Goal: Task Accomplishment & Management: Manage account settings

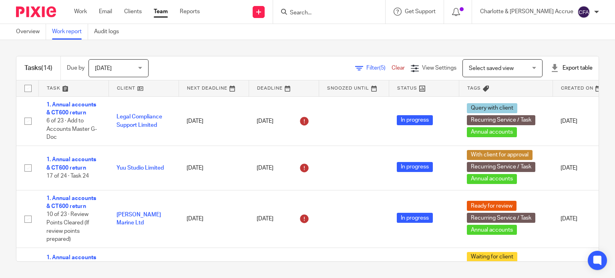
click at [558, 69] on div "Export table" at bounding box center [572, 68] width 42 height 8
click at [543, 88] on link "CSV format" at bounding box center [543, 86] width 29 height 6
click at [558, 68] on div "Export table" at bounding box center [572, 68] width 42 height 8
click at [550, 99] on link "Excel spreadsheet" at bounding box center [552, 98] width 46 height 6
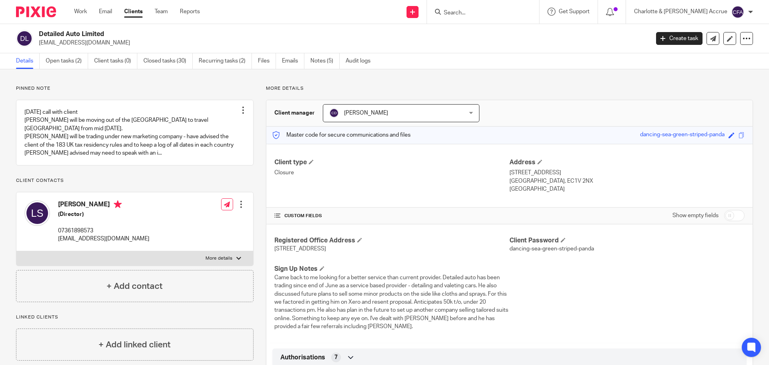
click at [500, 10] on input "Search" at bounding box center [479, 13] width 72 height 7
paste input "Leadbeatter"
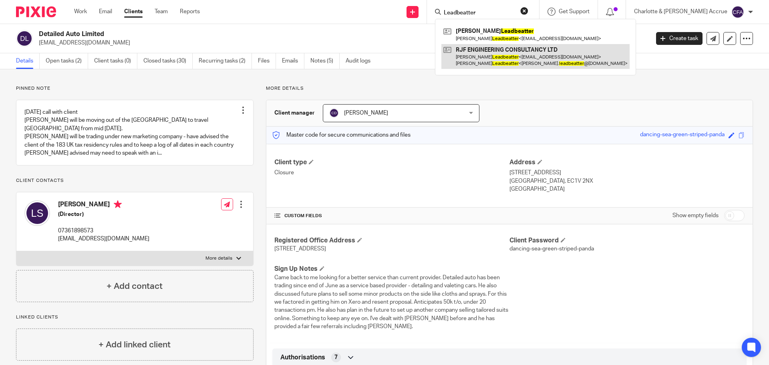
type input "Leadbeatter"
click at [499, 50] on link at bounding box center [535, 56] width 188 height 25
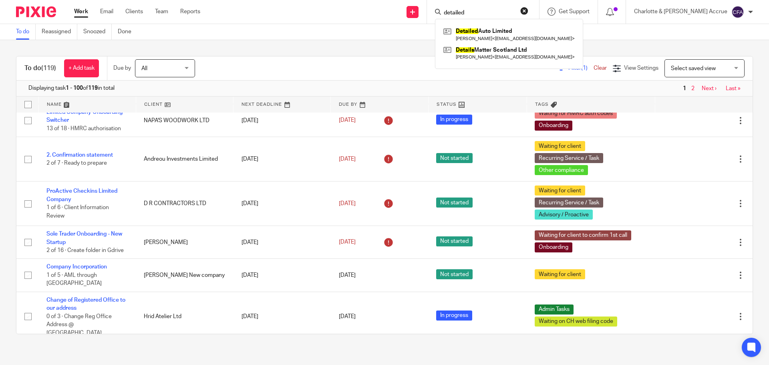
scroll to position [881, 0]
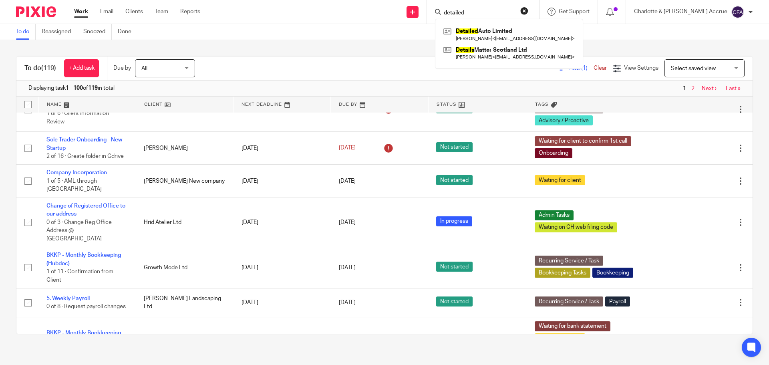
click at [422, 36] on div "To do Reassigned Snoozed Done" at bounding box center [384, 32] width 769 height 16
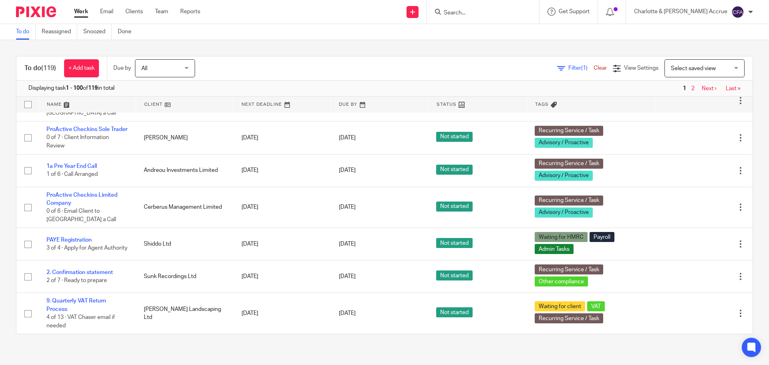
scroll to position [1522, 0]
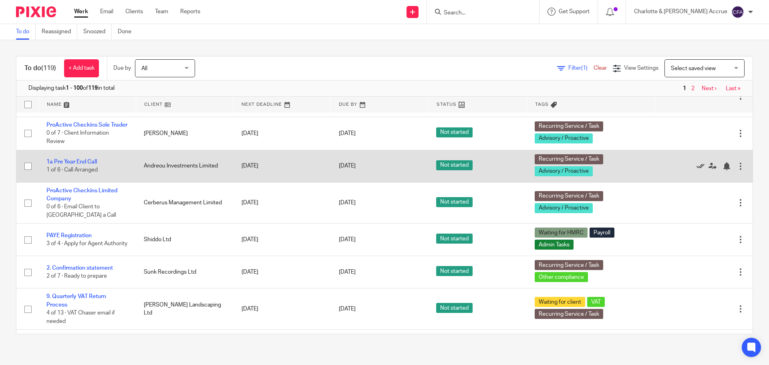
click at [697, 170] on icon at bounding box center [701, 166] width 8 height 8
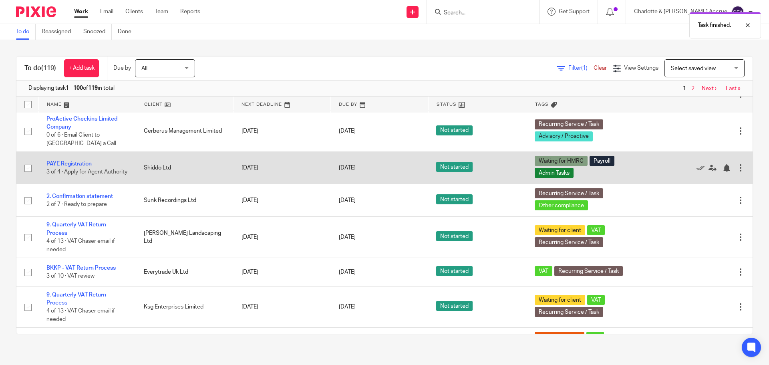
scroll to position [1562, 0]
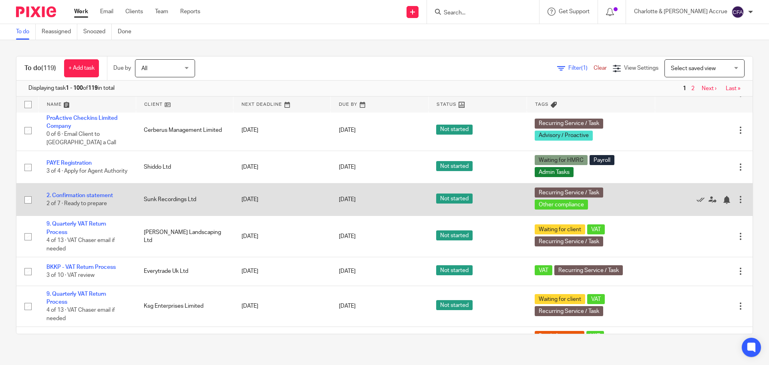
click at [737, 203] on div at bounding box center [741, 199] width 8 height 8
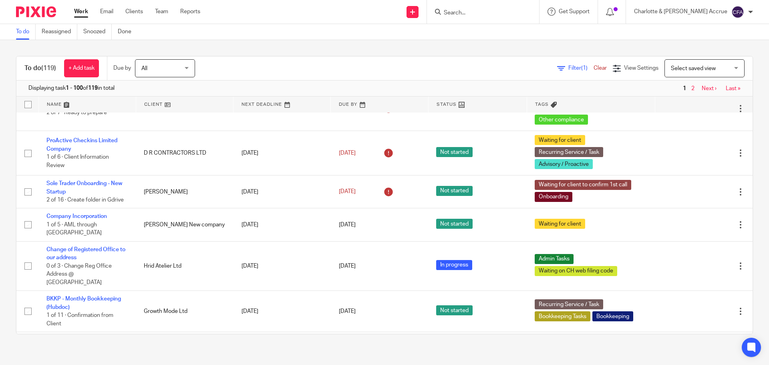
scroll to position [801, 0]
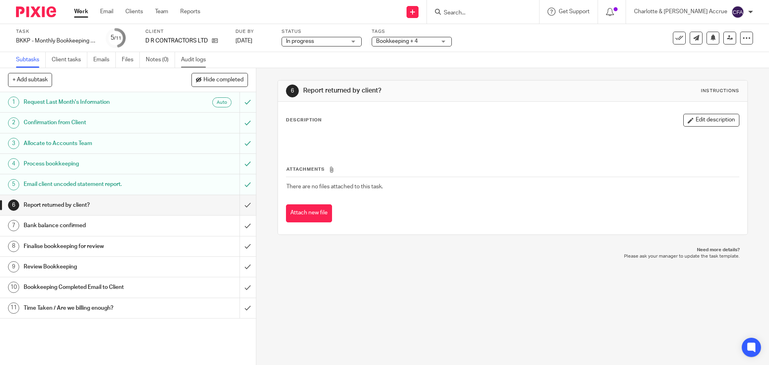
click at [192, 59] on link "Audit logs" at bounding box center [196, 60] width 31 height 16
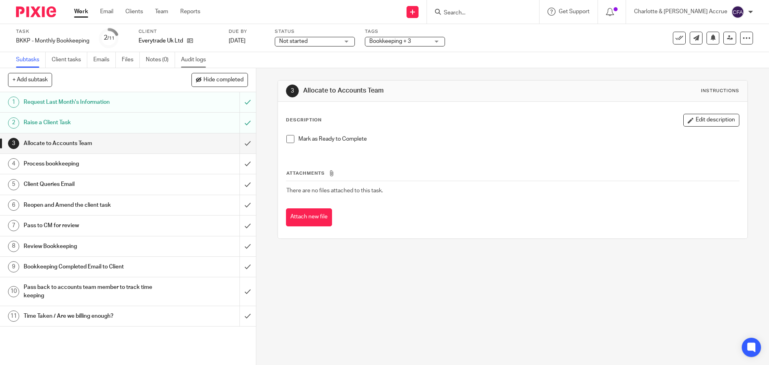
drag, startPoint x: 199, startPoint y: 57, endPoint x: 210, endPoint y: 60, distance: 11.4
click at [199, 57] on link "Audit logs" at bounding box center [196, 60] width 31 height 16
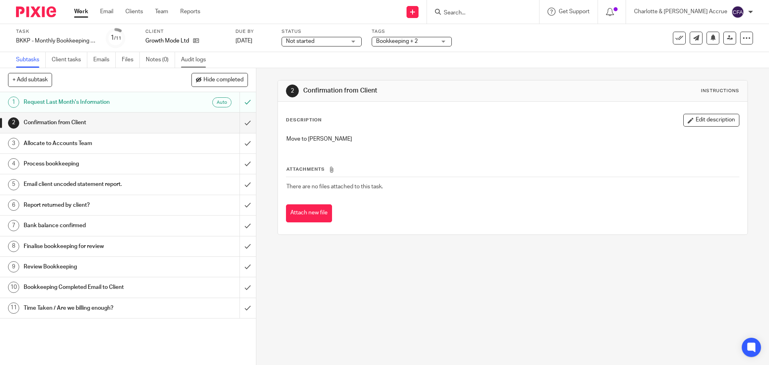
click at [188, 59] on link "Audit logs" at bounding box center [196, 60] width 31 height 16
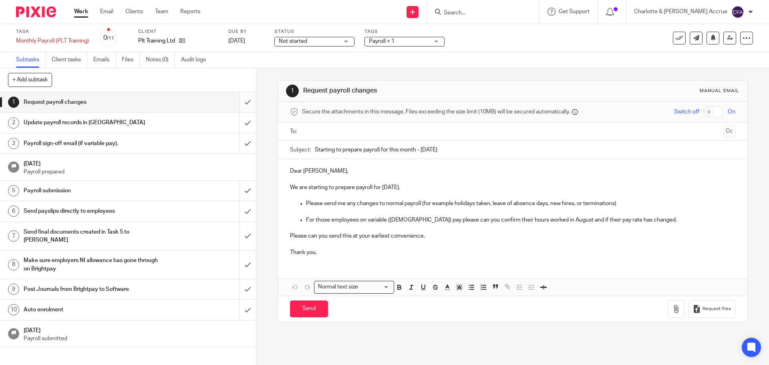
click at [235, 99] on input "submit" at bounding box center [128, 102] width 256 height 20
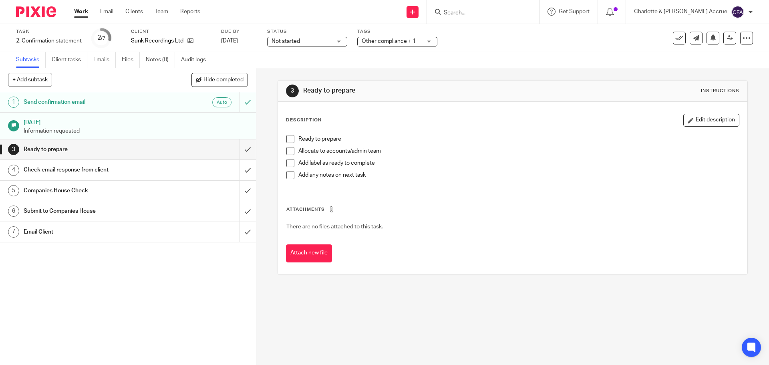
click at [398, 43] on span "Other compliance + 1" at bounding box center [389, 41] width 54 height 6
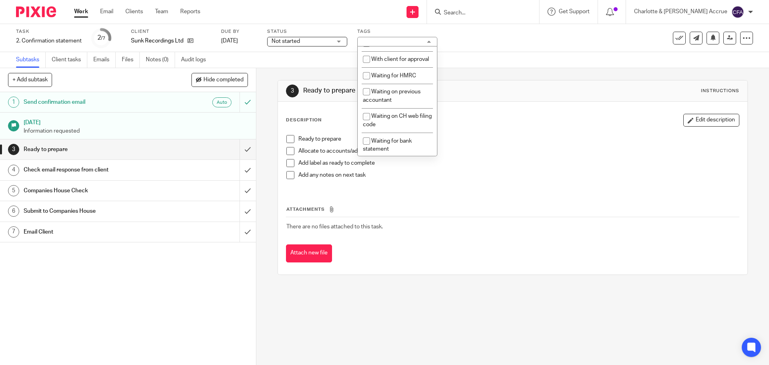
scroll to position [441, 0]
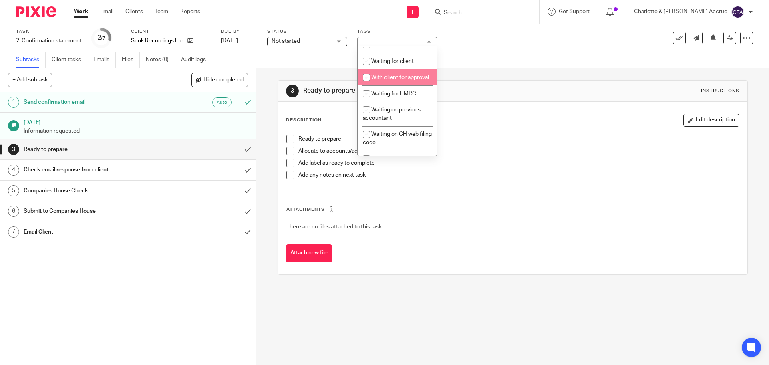
click at [385, 64] on span "Waiting for client" at bounding box center [392, 61] width 42 height 6
checkbox input "true"
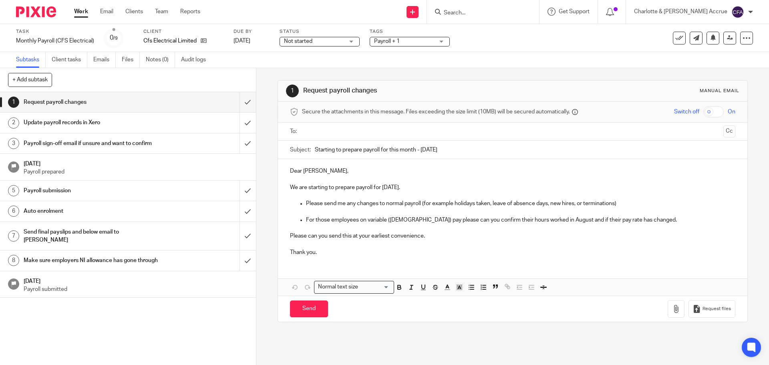
click at [340, 126] on ul at bounding box center [513, 131] width 420 height 13
click at [350, 129] on input "text" at bounding box center [512, 131] width 415 height 9
click at [304, 308] on input "Send" at bounding box center [309, 310] width 38 height 17
type input "Sent"
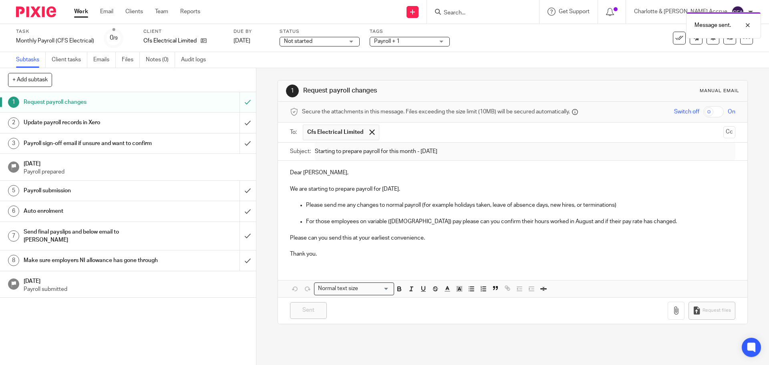
click at [413, 41] on span "Payroll + 1" at bounding box center [404, 41] width 60 height 8
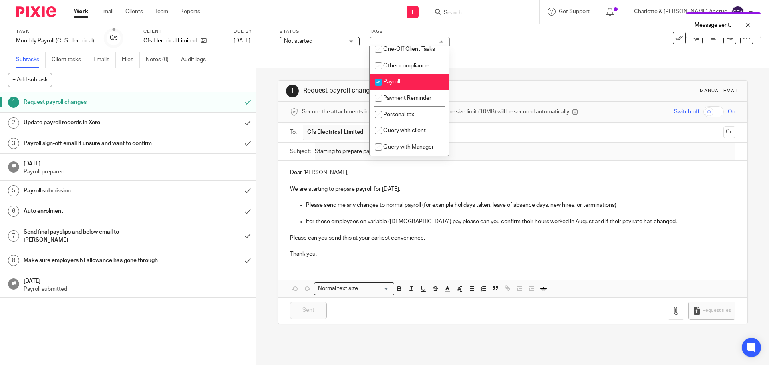
scroll to position [401, 0]
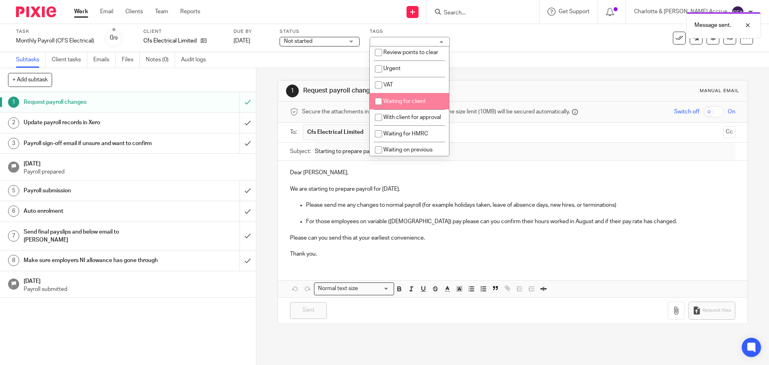
click at [393, 104] on span "Waiting for client" at bounding box center [404, 102] width 42 height 6
checkbox input "true"
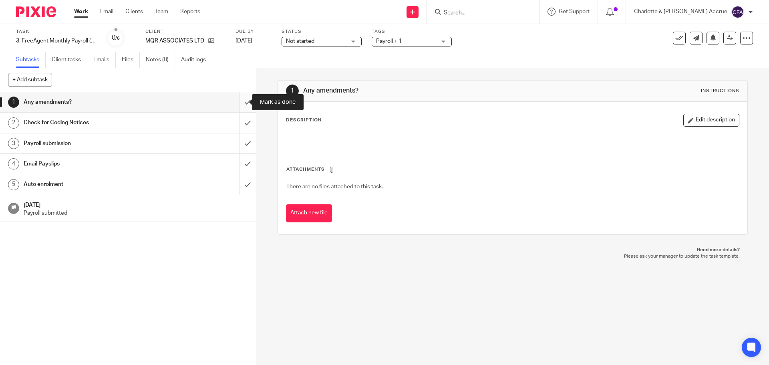
click at [239, 103] on input "submit" at bounding box center [128, 102] width 256 height 20
